Goal: Obtain resource: Obtain resource

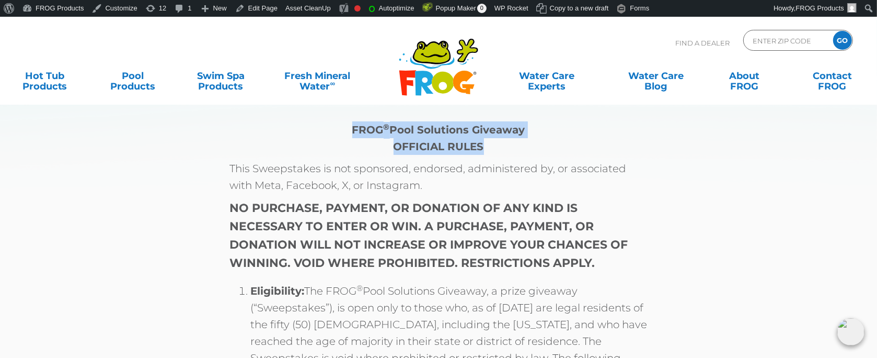
drag, startPoint x: 355, startPoint y: 129, endPoint x: 534, endPoint y: 145, distance: 180.1
click at [534, 145] on p "FROG ® Pool Solutions Giveaway OFFICIAL RULES" at bounding box center [439, 137] width 418 height 33
click at [533, 147] on p "FROG ® Pool Solutions Giveaway OFFICIAL RULES" at bounding box center [439, 137] width 418 height 33
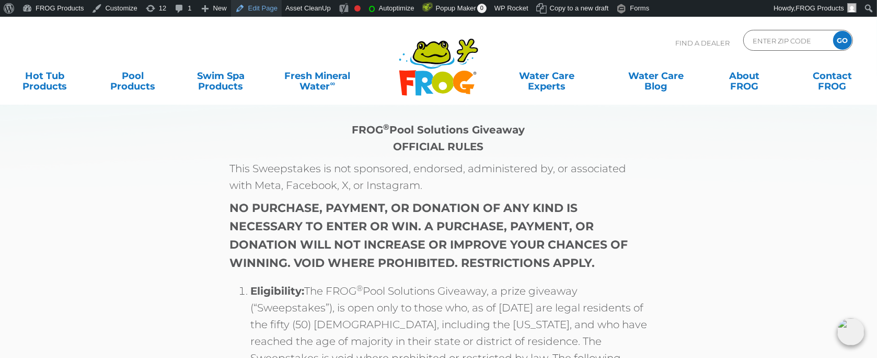
click at [260, 9] on link "Edit Page" at bounding box center [256, 8] width 51 height 17
